Goal: Task Accomplishment & Management: Use online tool/utility

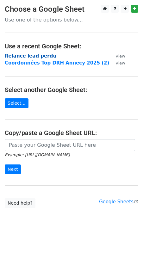
click at [33, 53] on strong "Relance lead perdu" at bounding box center [30, 56] width 51 height 6
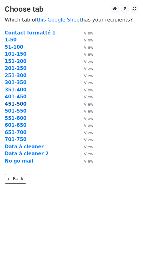
click at [11, 104] on strong "451-500" at bounding box center [16, 104] width 22 height 6
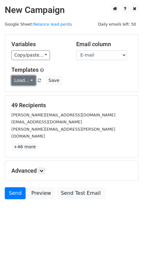
click at [26, 80] on link "Load..." at bounding box center [23, 80] width 24 height 10
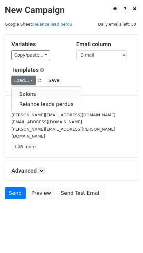
click at [27, 93] on link "Salons" at bounding box center [46, 94] width 69 height 10
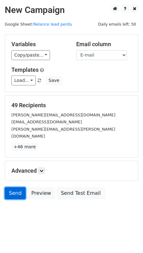
click at [16, 187] on link "Send" at bounding box center [15, 193] width 21 height 12
